Goal: Information Seeking & Learning: Learn about a topic

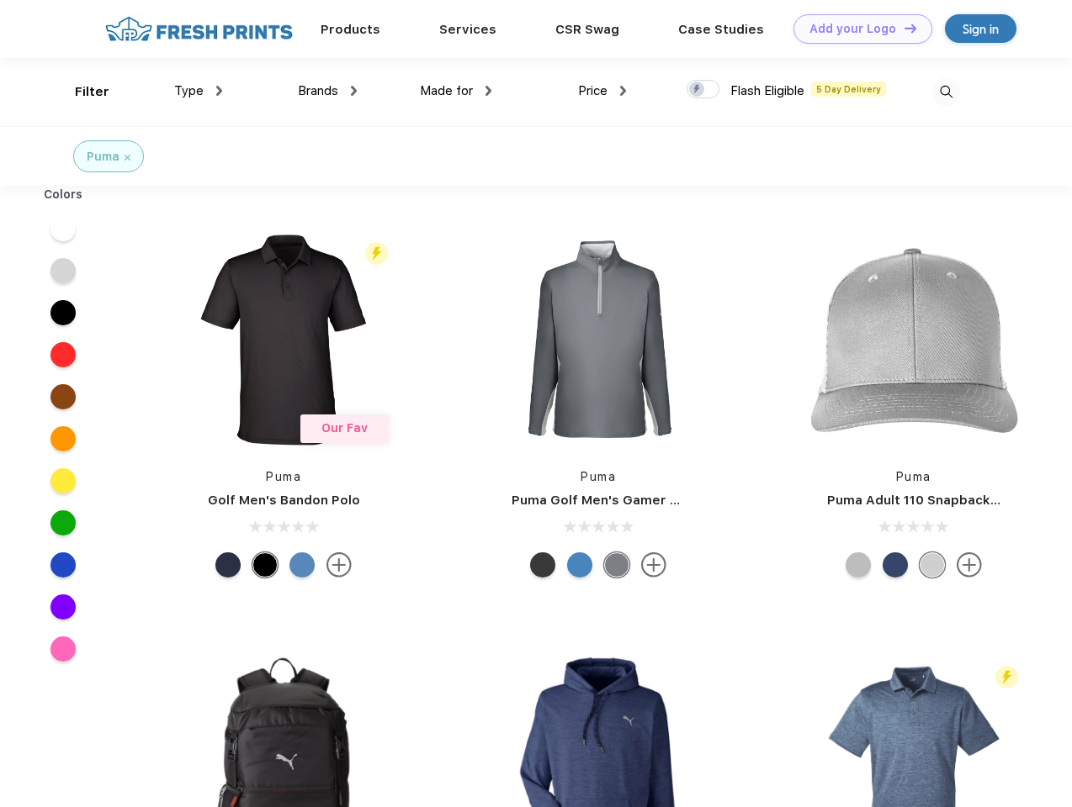
click at [856, 29] on link "Add your Logo Design Tool" at bounding box center [862, 28] width 139 height 29
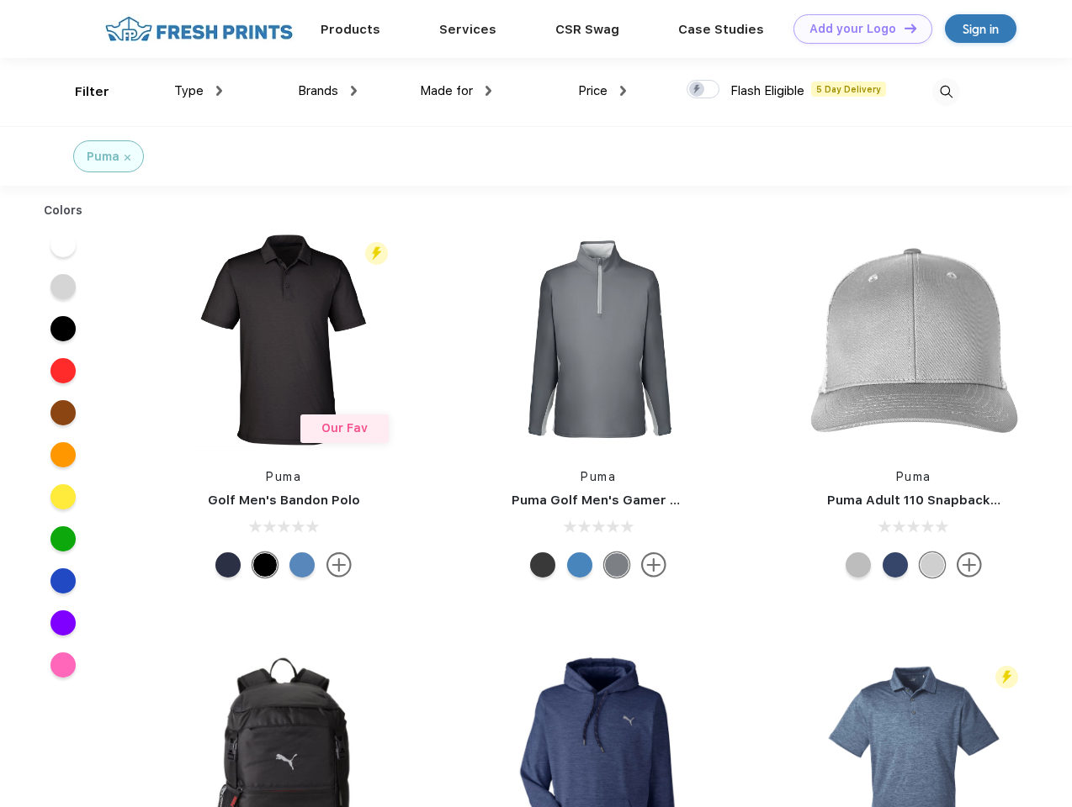
click at [0, 0] on div "Design Tool" at bounding box center [0, 0] width 0 height 0
click at [902, 28] on link "Add your Logo Design Tool" at bounding box center [862, 28] width 139 height 29
click at [81, 92] on div "Filter" at bounding box center [92, 91] width 34 height 19
click at [198, 91] on span "Type" at bounding box center [188, 90] width 29 height 15
click at [327, 91] on span "Brands" at bounding box center [318, 90] width 40 height 15
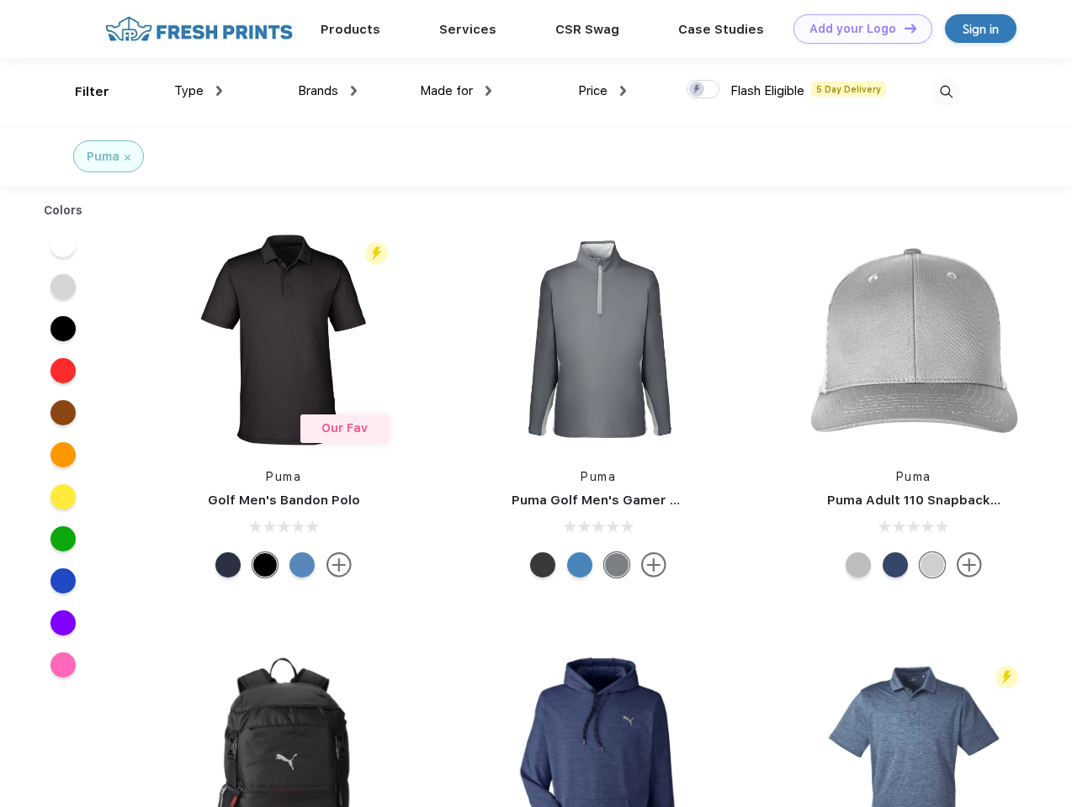
click at [456, 91] on span "Made for" at bounding box center [446, 90] width 53 height 15
click at [602, 91] on span "Price" at bounding box center [592, 90] width 29 height 15
click at [703, 90] on div at bounding box center [702, 89] width 33 height 19
click at [697, 90] on input "checkbox" at bounding box center [691, 84] width 11 height 11
click at [945, 92] on img at bounding box center [946, 92] width 28 height 28
